Goal: Transaction & Acquisition: Purchase product/service

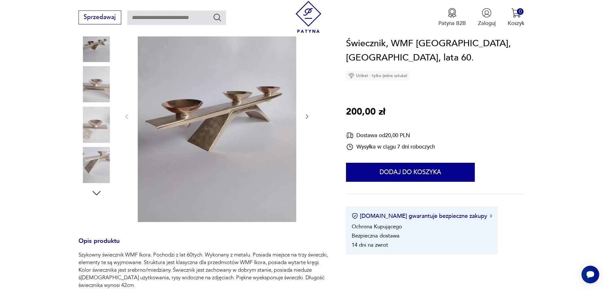
click at [99, 192] on icon "button" at bounding box center [96, 192] width 11 height 11
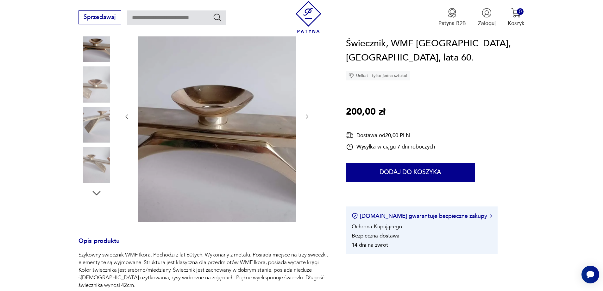
click at [99, 192] on icon "button" at bounding box center [96, 192] width 11 height 11
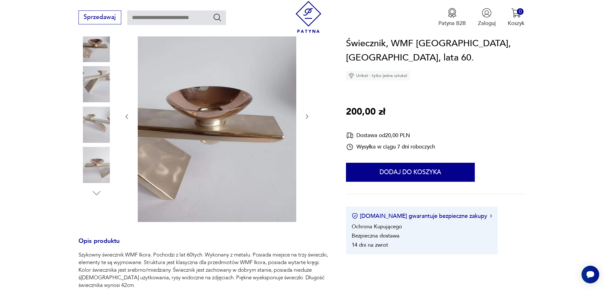
click at [98, 80] on img at bounding box center [97, 84] width 36 height 36
